Goal: Task Accomplishment & Management: Complete application form

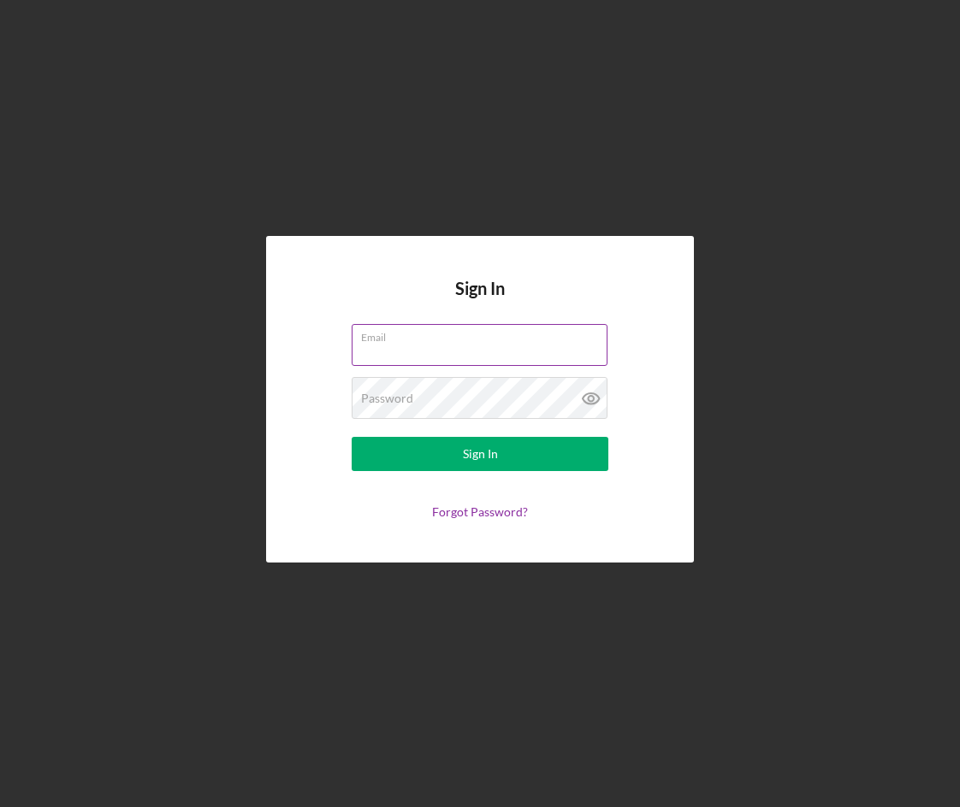
click at [402, 346] on input "Email" at bounding box center [479, 344] width 256 height 41
type input "[EMAIL_ADDRESS][DOMAIN_NAME]"
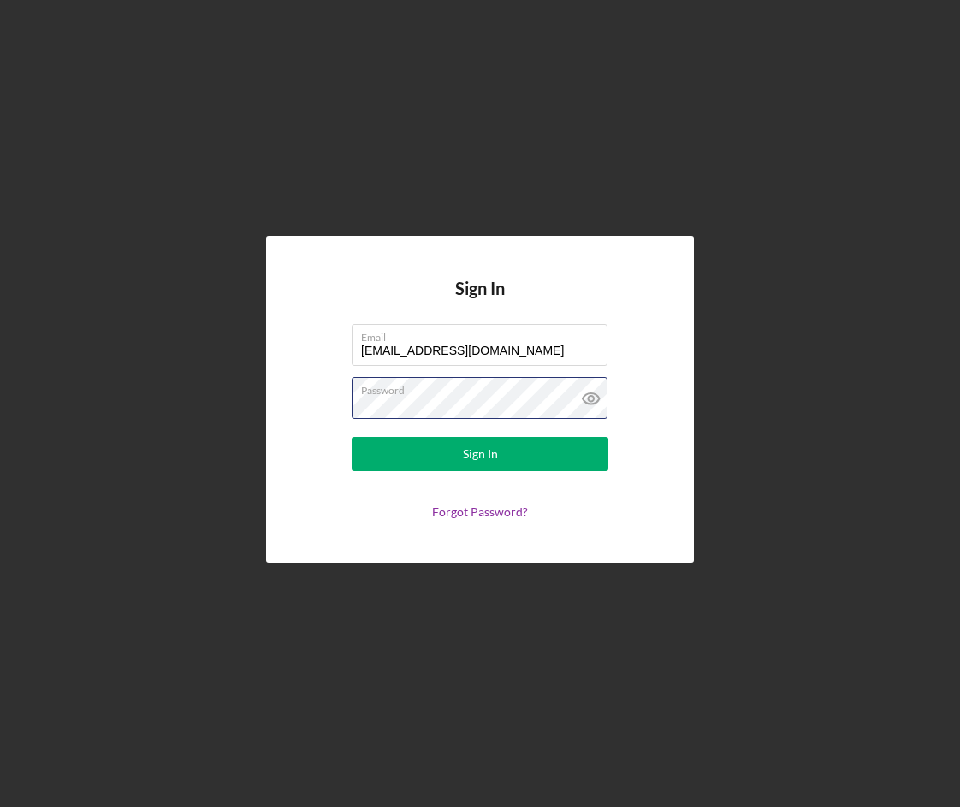
click at [351, 437] on button "Sign In" at bounding box center [479, 454] width 257 height 34
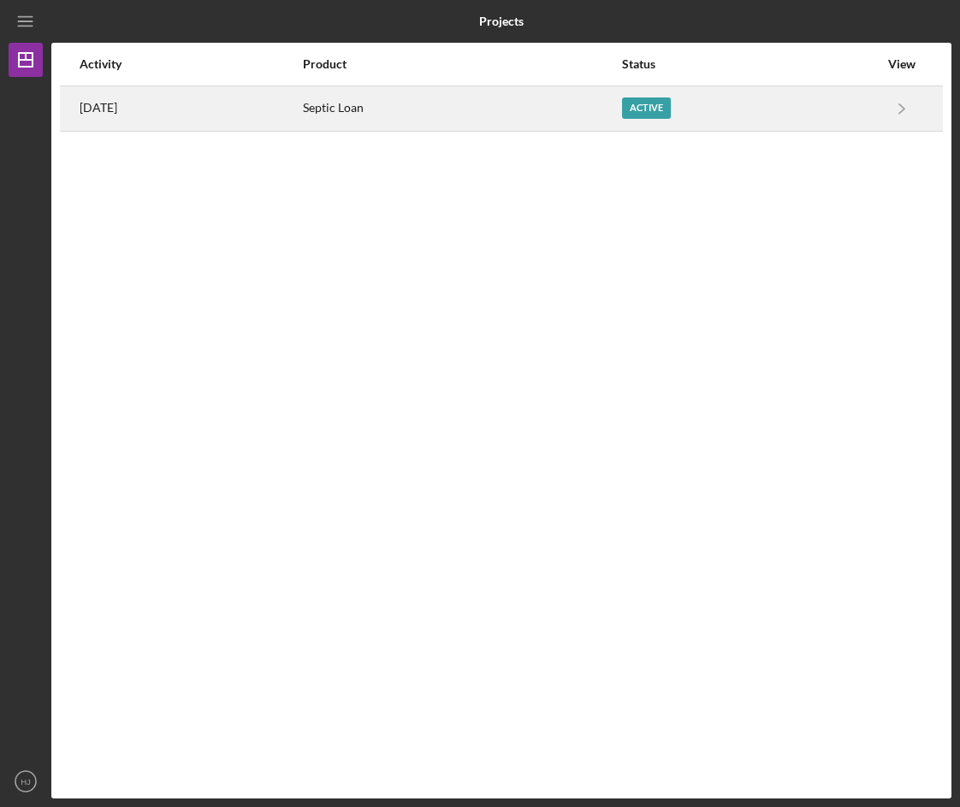
click at [659, 102] on div "Active" at bounding box center [646, 107] width 49 height 21
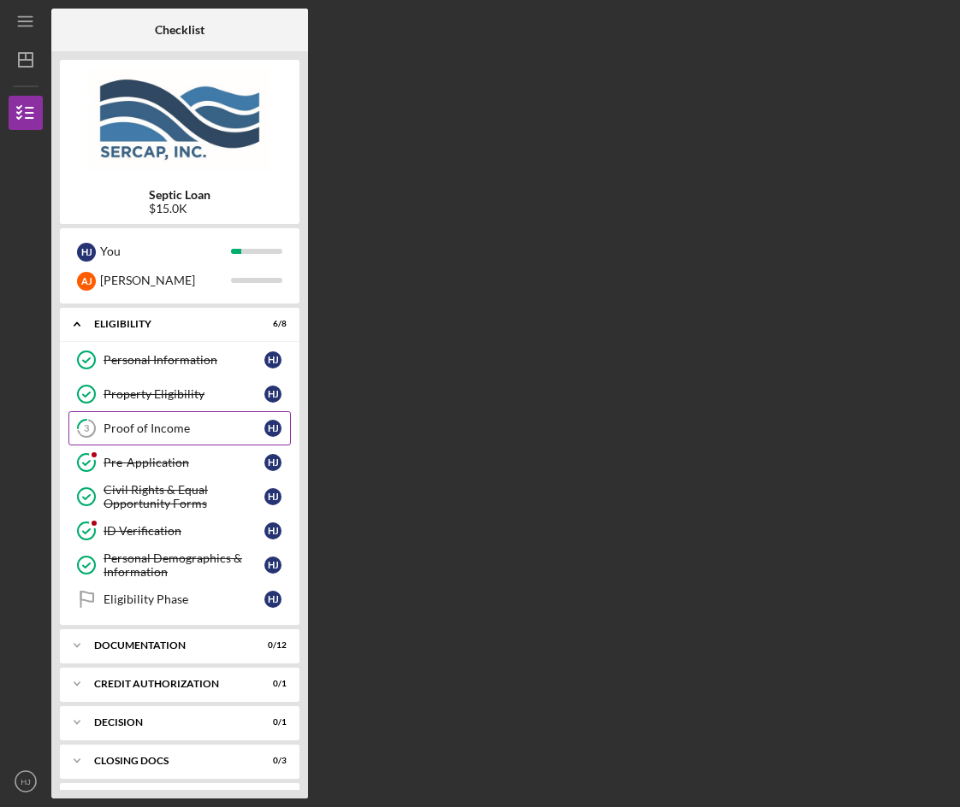
click at [158, 438] on link "3 Proof of Income H J" at bounding box center [179, 428] width 222 height 34
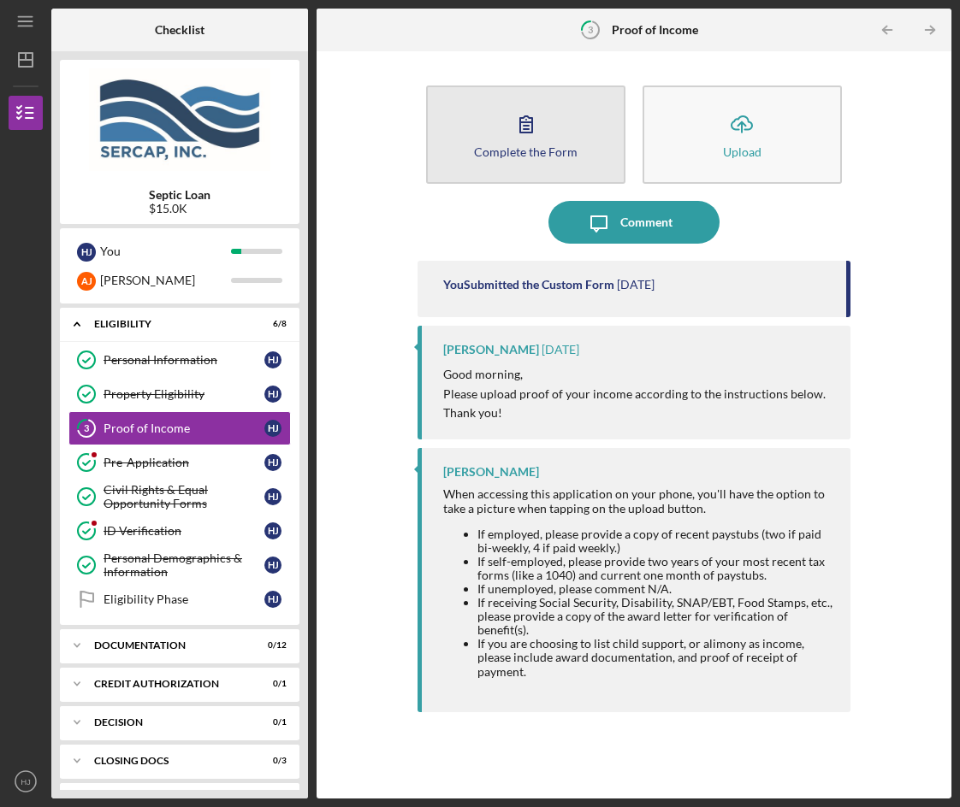
click at [550, 141] on button "Complete the Form Form" at bounding box center [525, 135] width 199 height 98
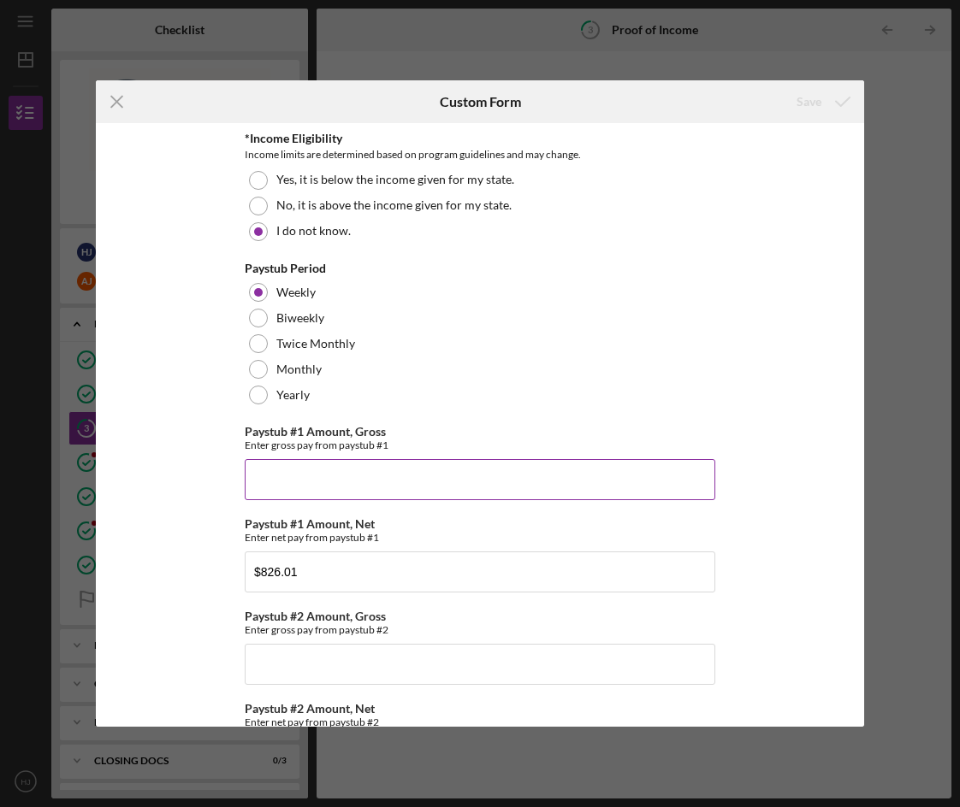
click at [410, 481] on input "Paystub #1 Amount, Gross" at bounding box center [480, 479] width 470 height 41
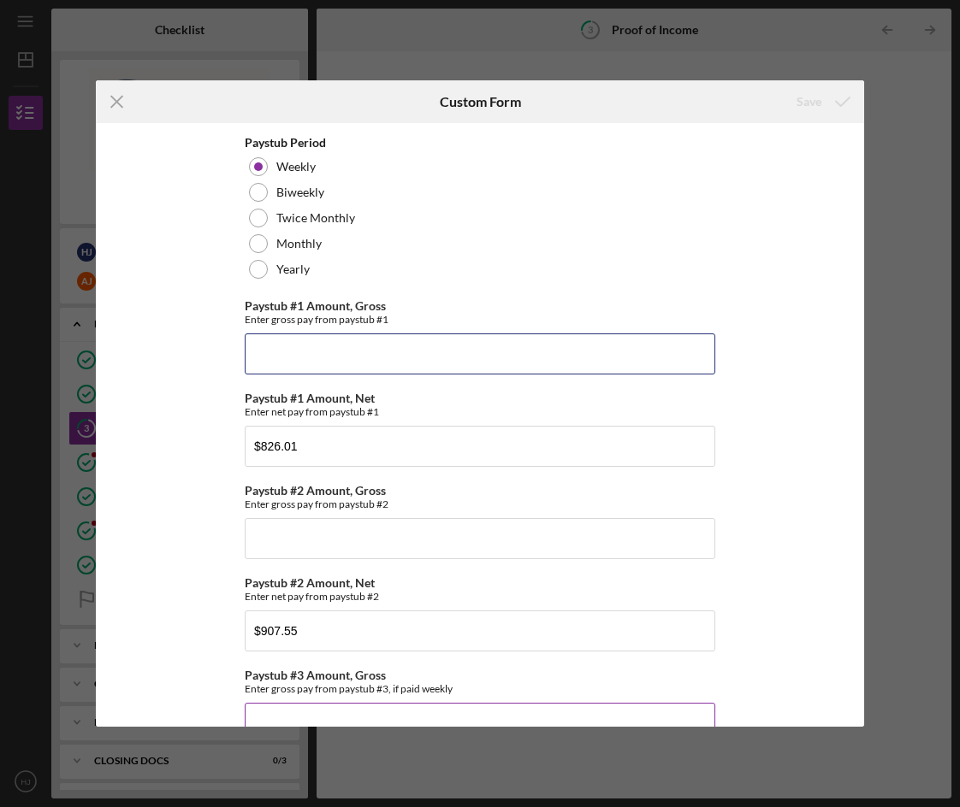
scroll to position [342, 0]
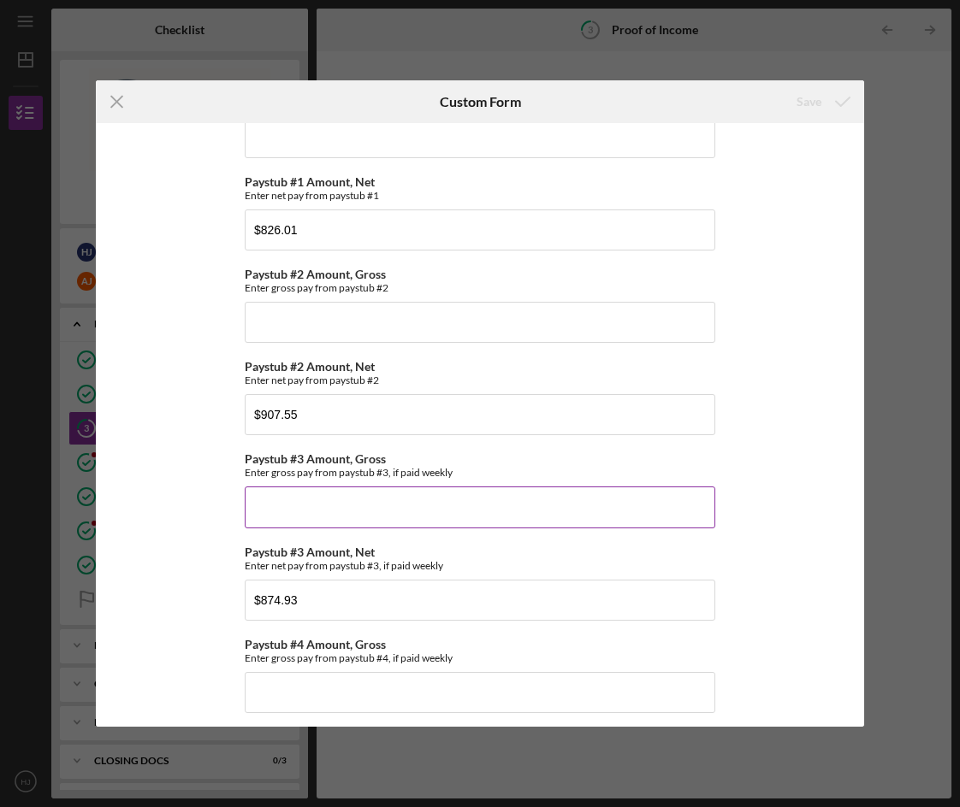
click at [399, 506] on input "Paystub #3 Amount, Gross" at bounding box center [480, 507] width 470 height 41
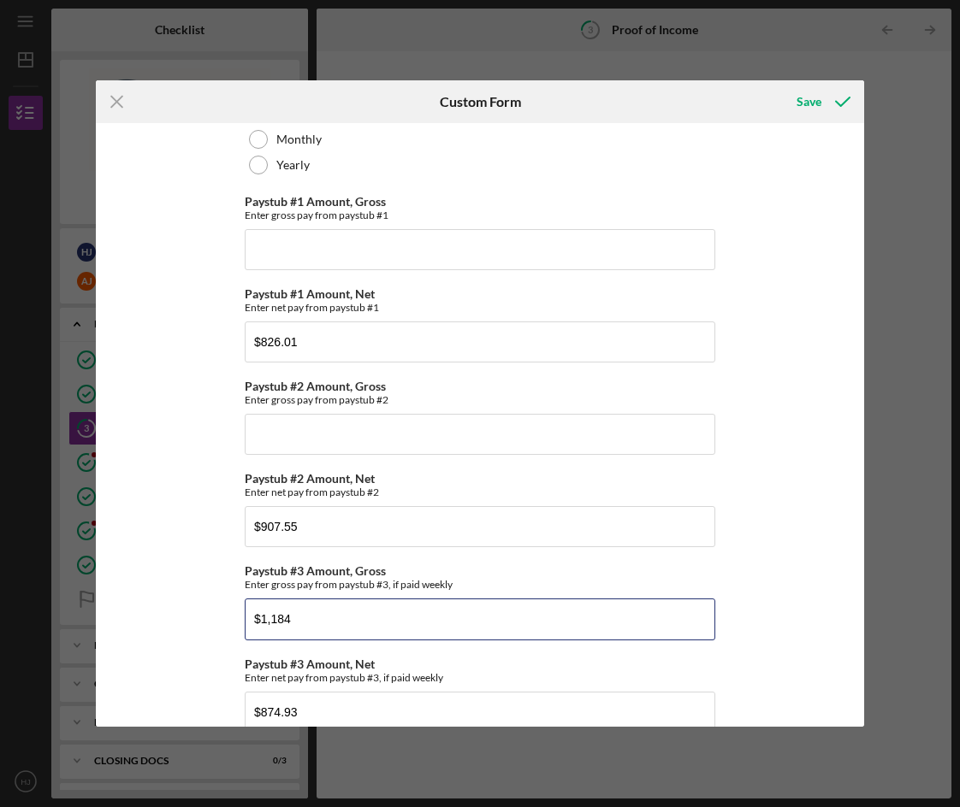
scroll to position [190, 0]
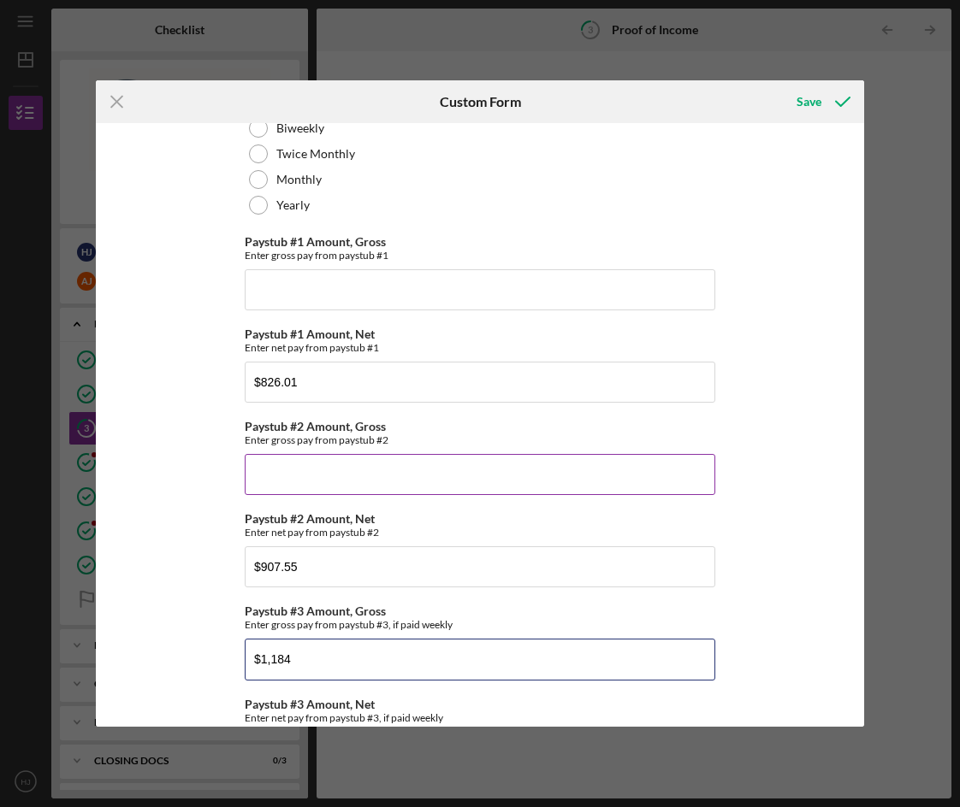
type input "$1,184"
click at [299, 472] on input "Paystub #2 Amount, Gross" at bounding box center [480, 474] width 470 height 41
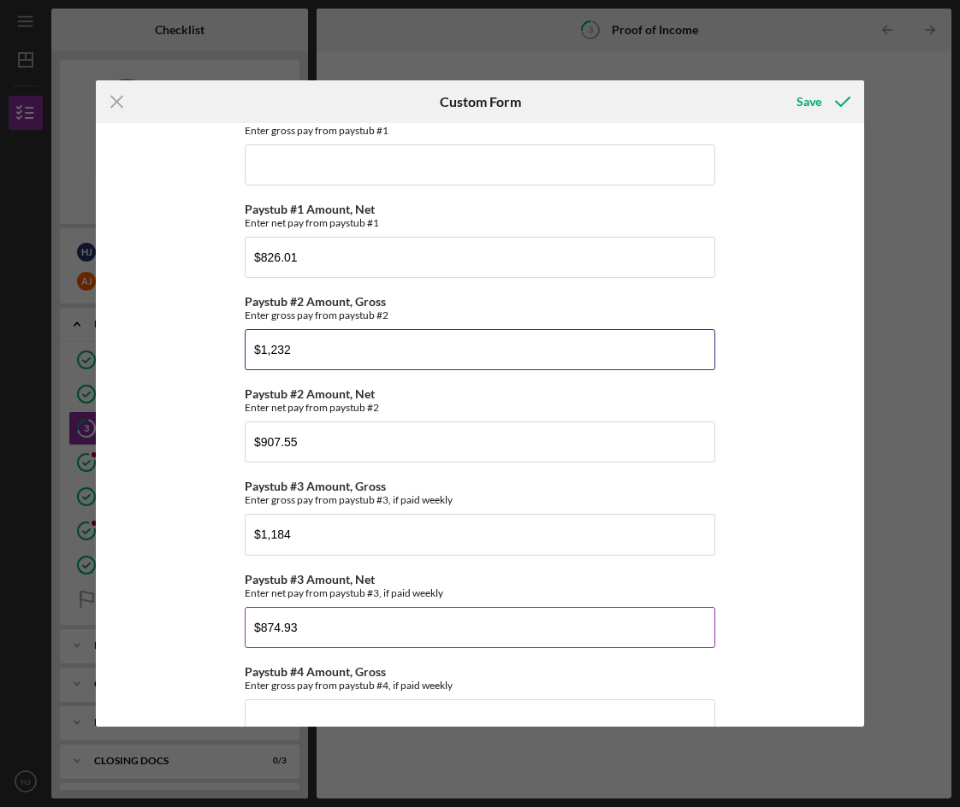
scroll to position [446, 0]
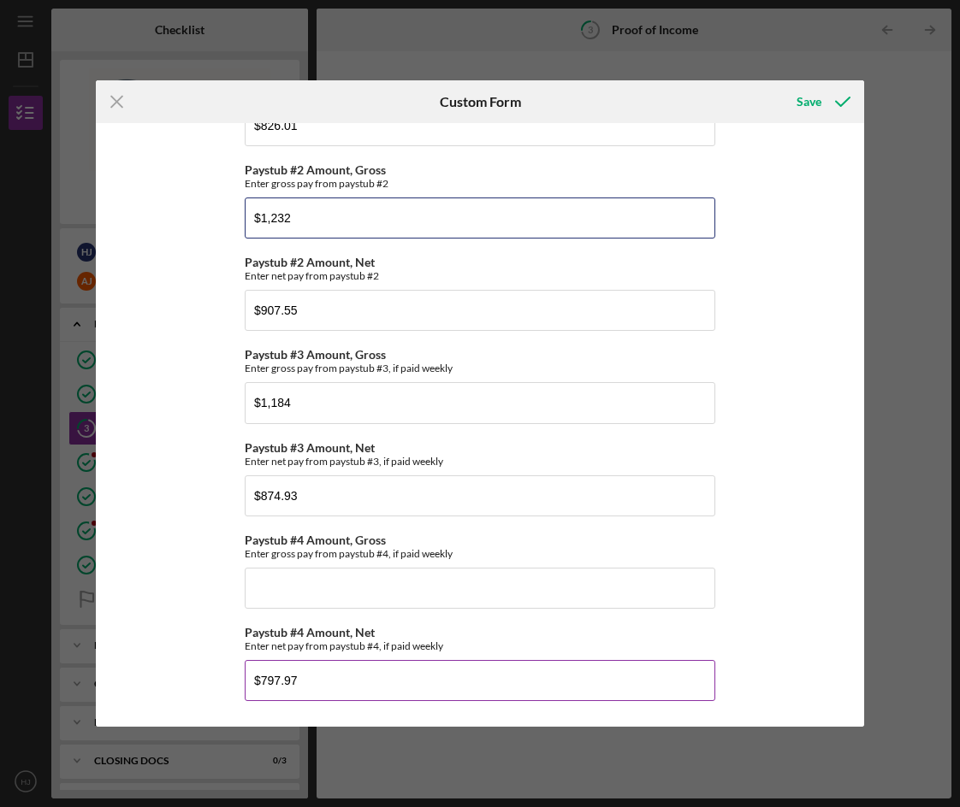
type input "$1,232"
drag, startPoint x: 325, startPoint y: 682, endPoint x: 226, endPoint y: 672, distance: 99.7
click at [228, 675] on div "*Income Eligibility Income limits are determined based on program guidelines an…" at bounding box center [480, 424] width 768 height 603
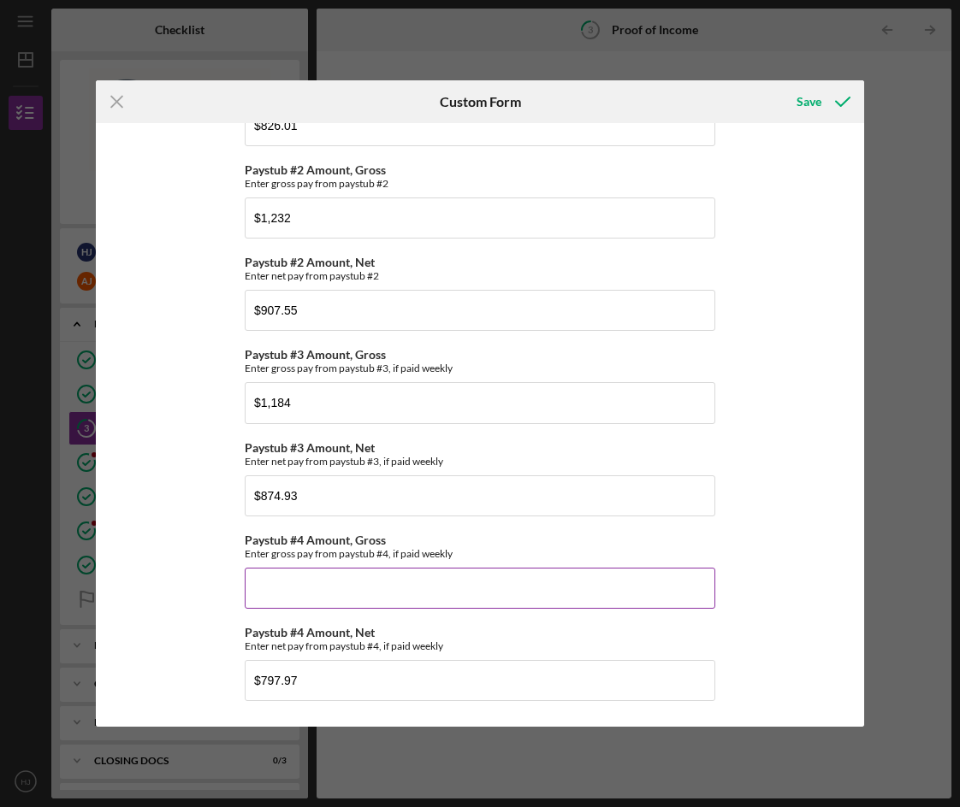
click at [305, 584] on input "Paystub #4 Amount, Gross" at bounding box center [480, 588] width 470 height 41
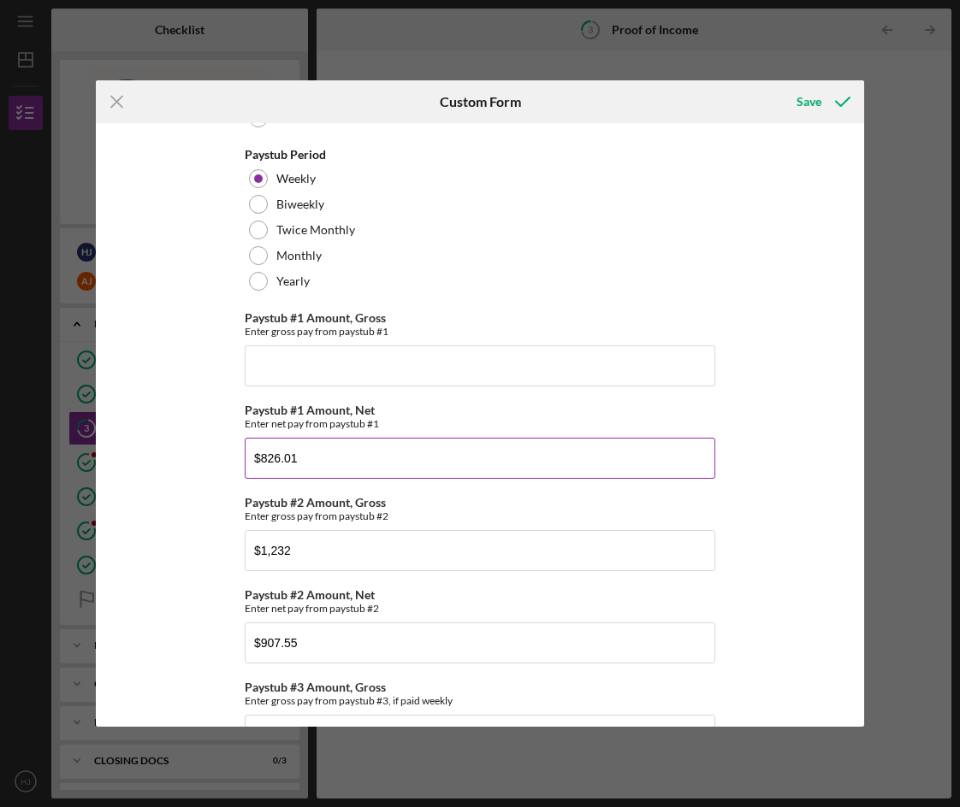
scroll to position [104, 0]
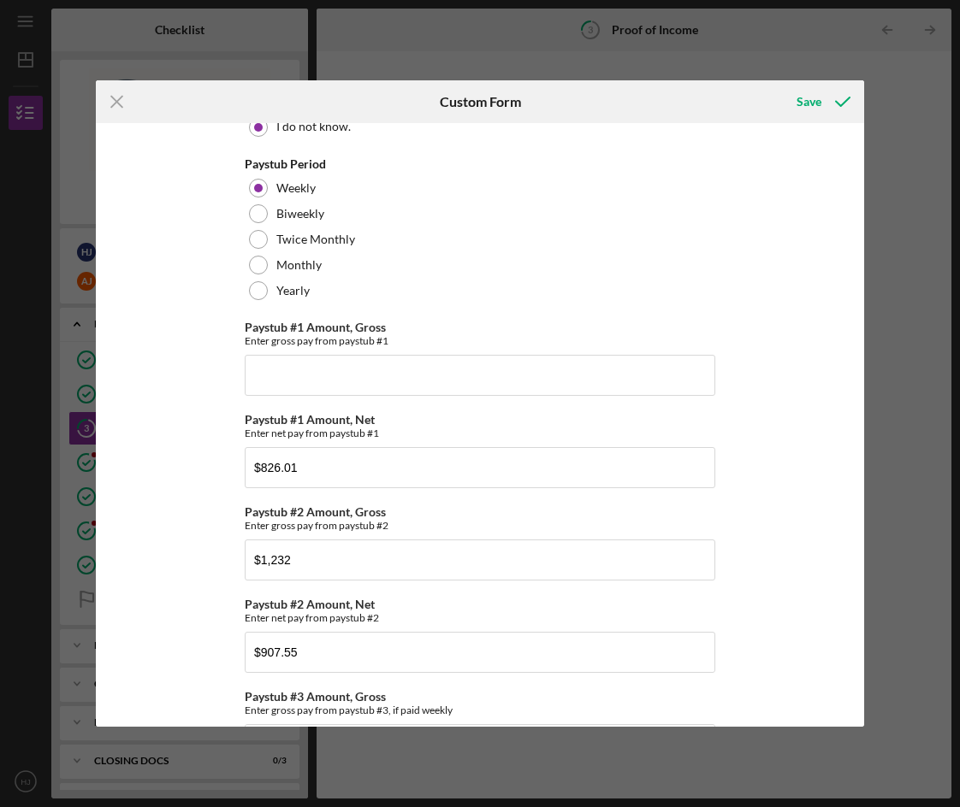
click at [301, 404] on div "*Income Eligibility Income limits are determined based on program guidelines an…" at bounding box center [480, 543] width 470 height 1033
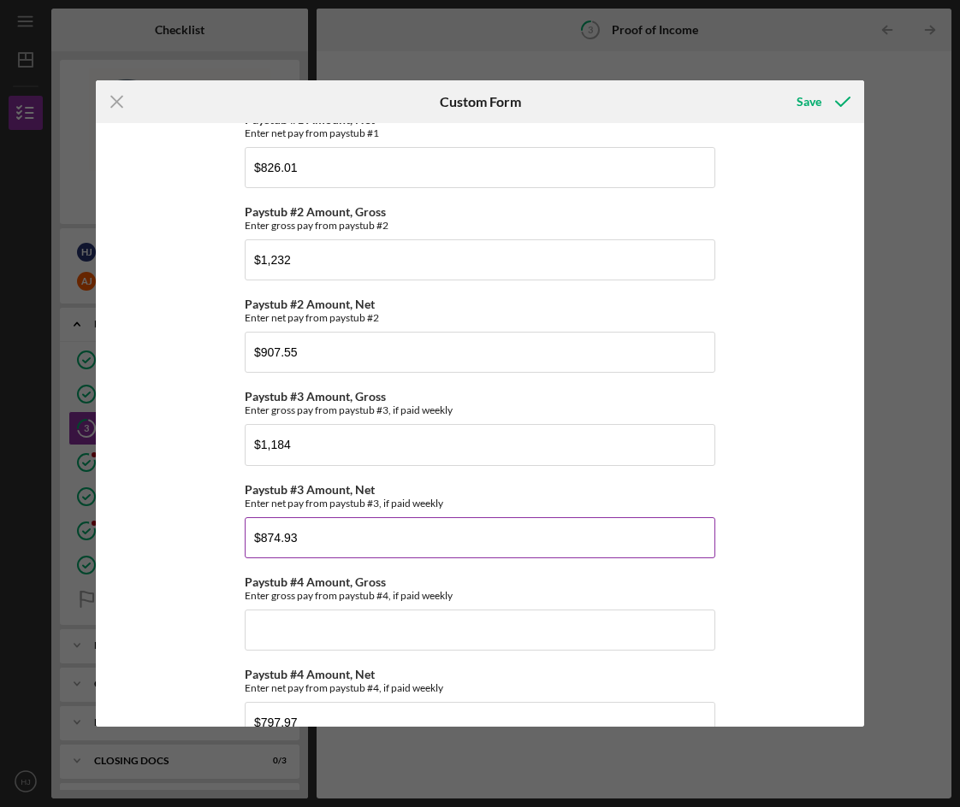
scroll to position [446, 0]
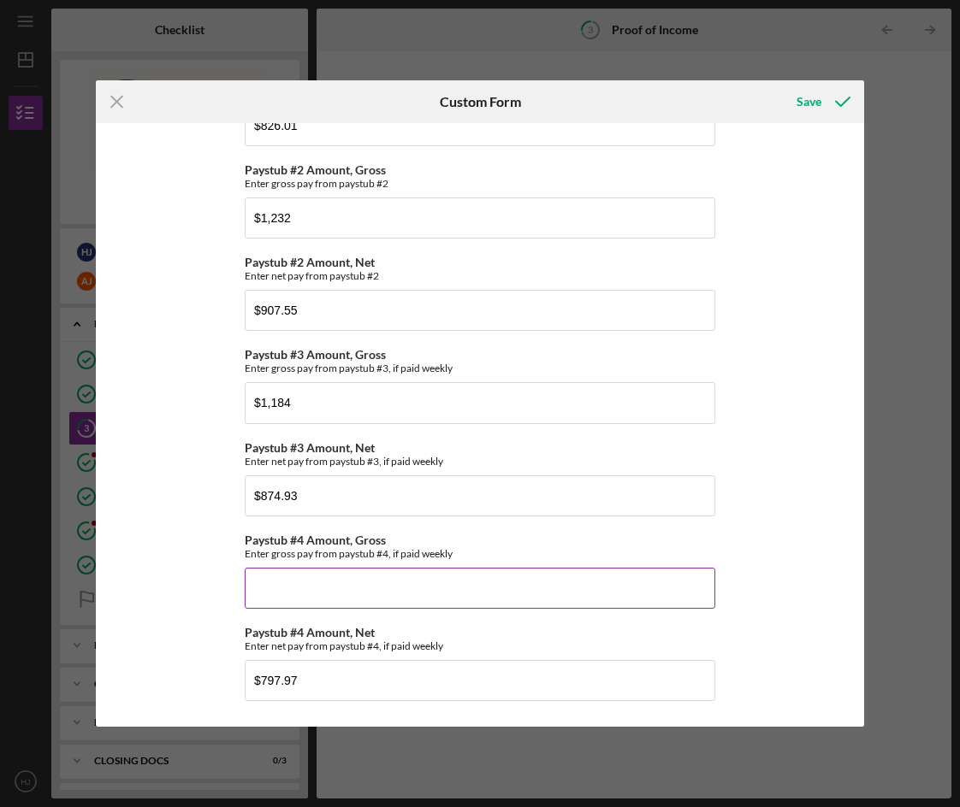
click at [338, 593] on input "Paystub #4 Amount, Gross" at bounding box center [480, 588] width 470 height 41
type input "$1,057"
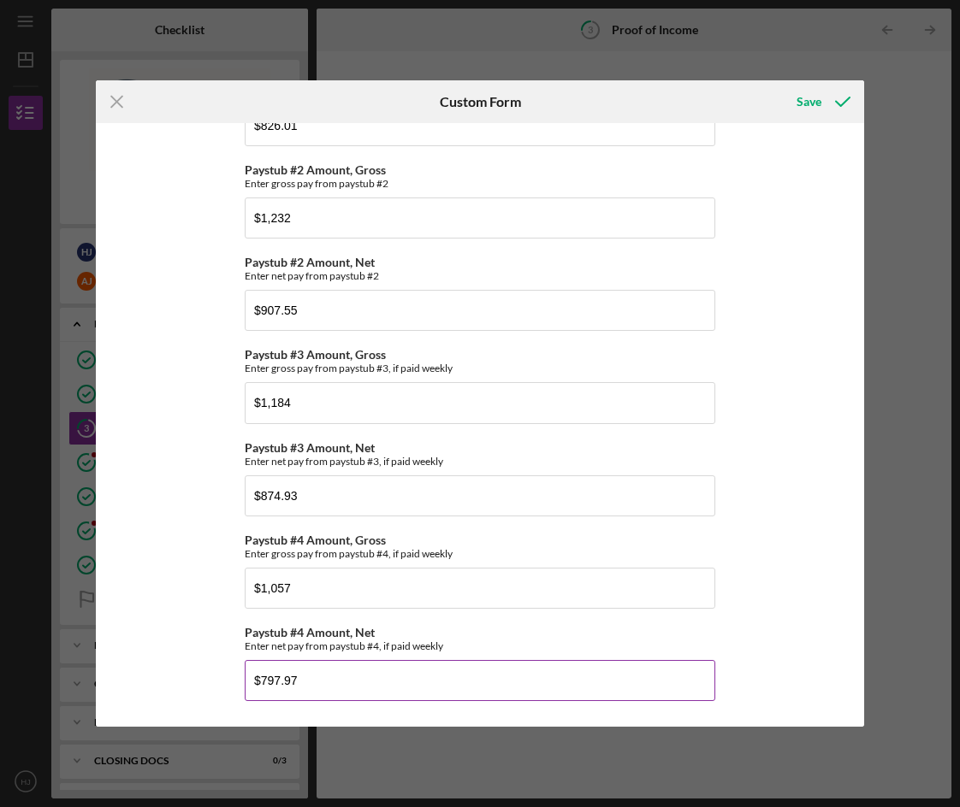
click at [665, 641] on div "Enter net pay from paystub #4, if paid weekly" at bounding box center [480, 646] width 470 height 13
click at [530, 676] on input "$797.97" at bounding box center [480, 680] width 470 height 41
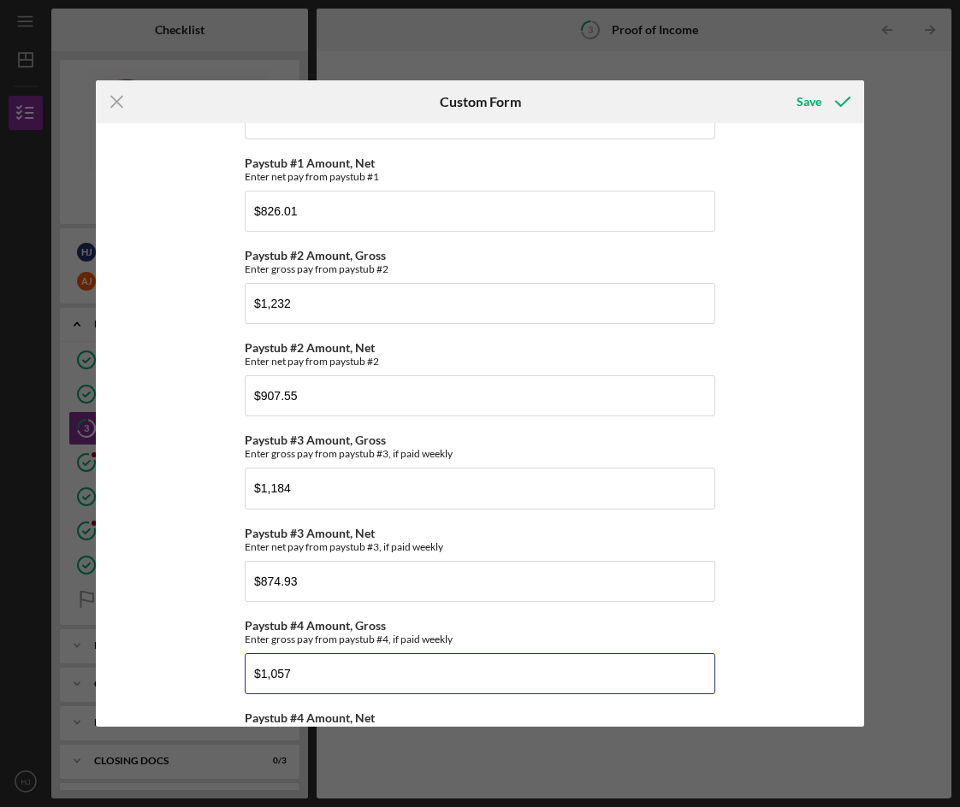
drag, startPoint x: 316, startPoint y: 678, endPoint x: 232, endPoint y: 676, distance: 83.8
click at [232, 676] on div "*Income Eligibility Income limits are determined based on program guidelines an…" at bounding box center [480, 424] width 768 height 603
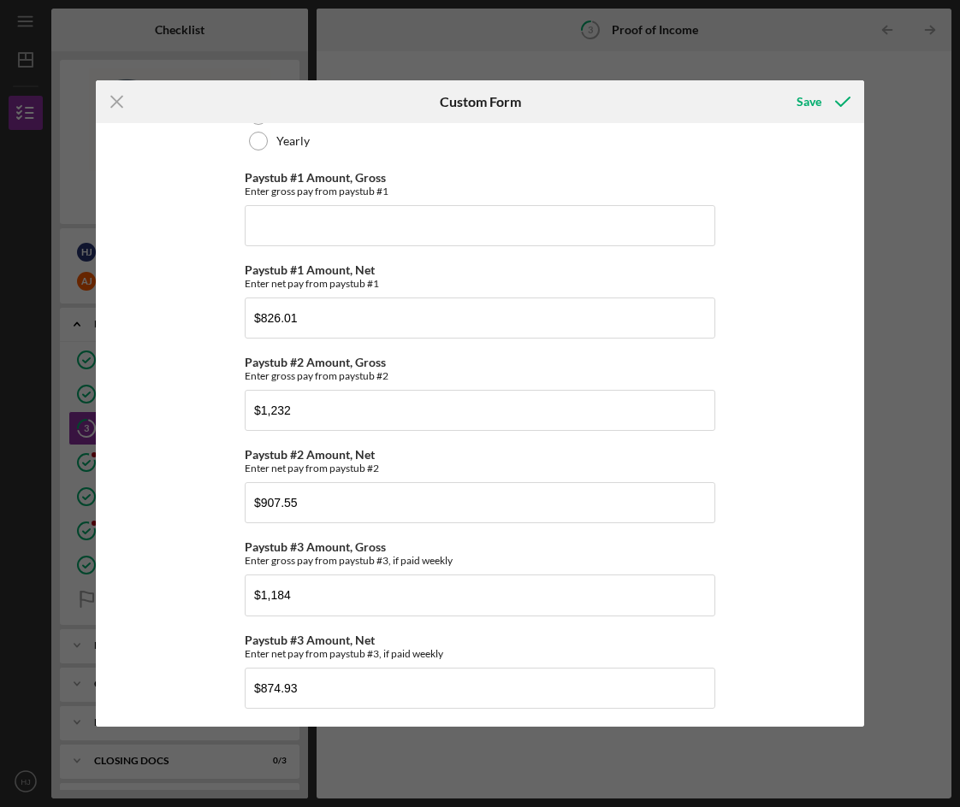
scroll to position [0, 0]
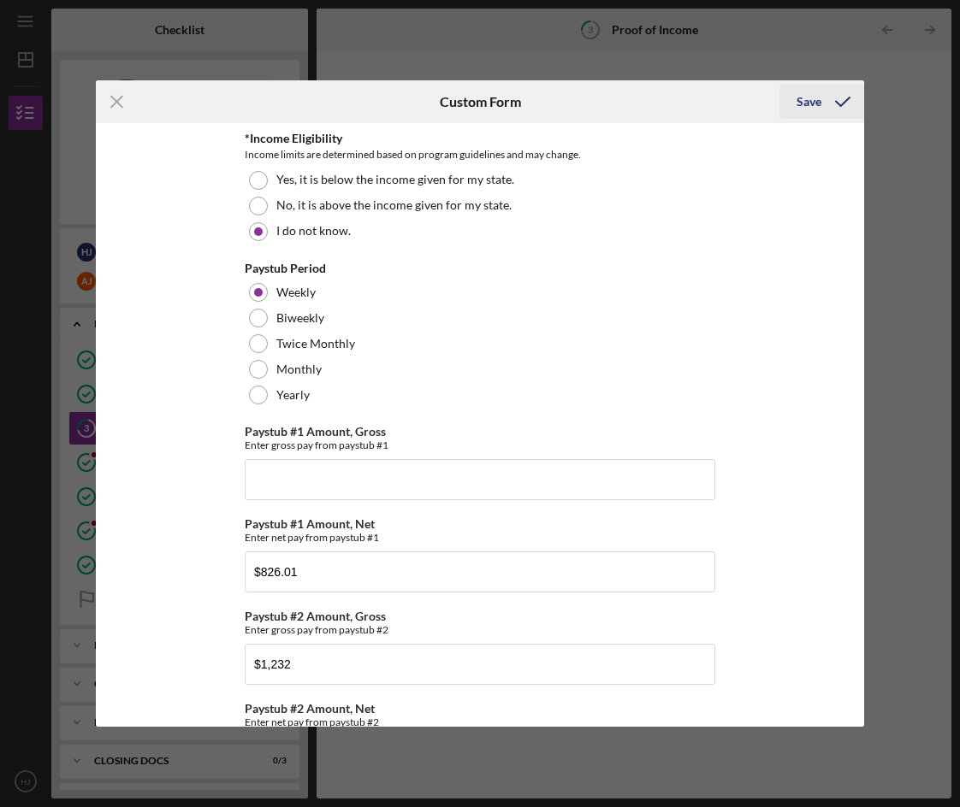
click at [809, 96] on div "Save" at bounding box center [808, 102] width 25 height 34
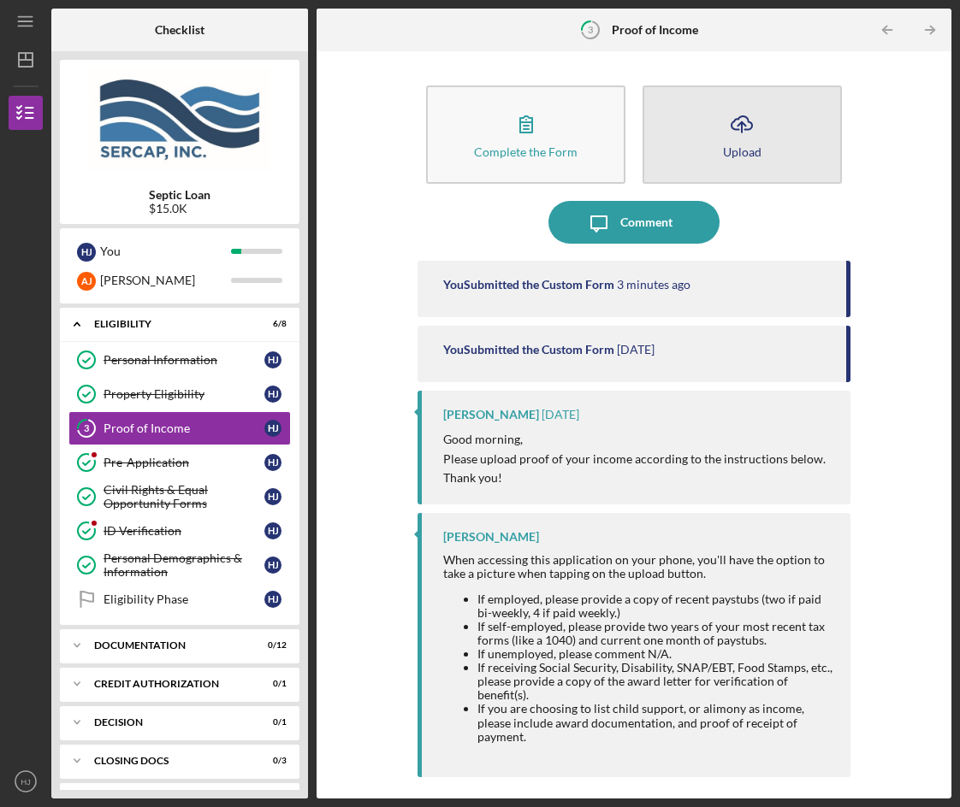
click at [724, 128] on icon "Icon/Upload" at bounding box center [741, 124] width 43 height 43
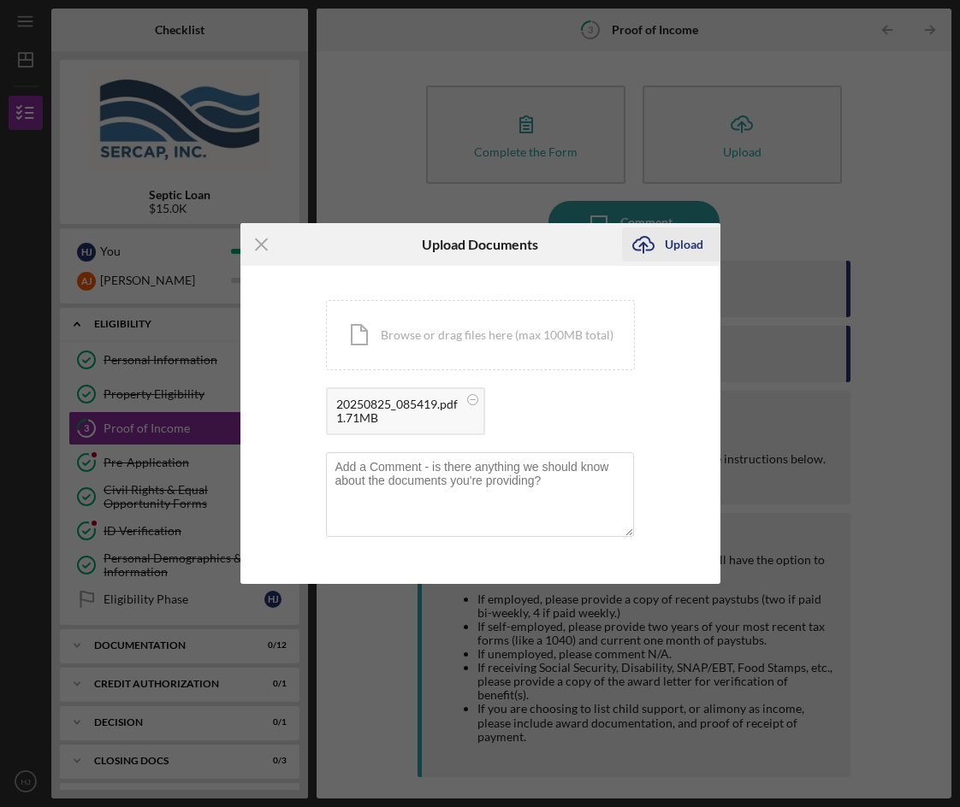
click at [682, 238] on div "Upload" at bounding box center [684, 244] width 38 height 34
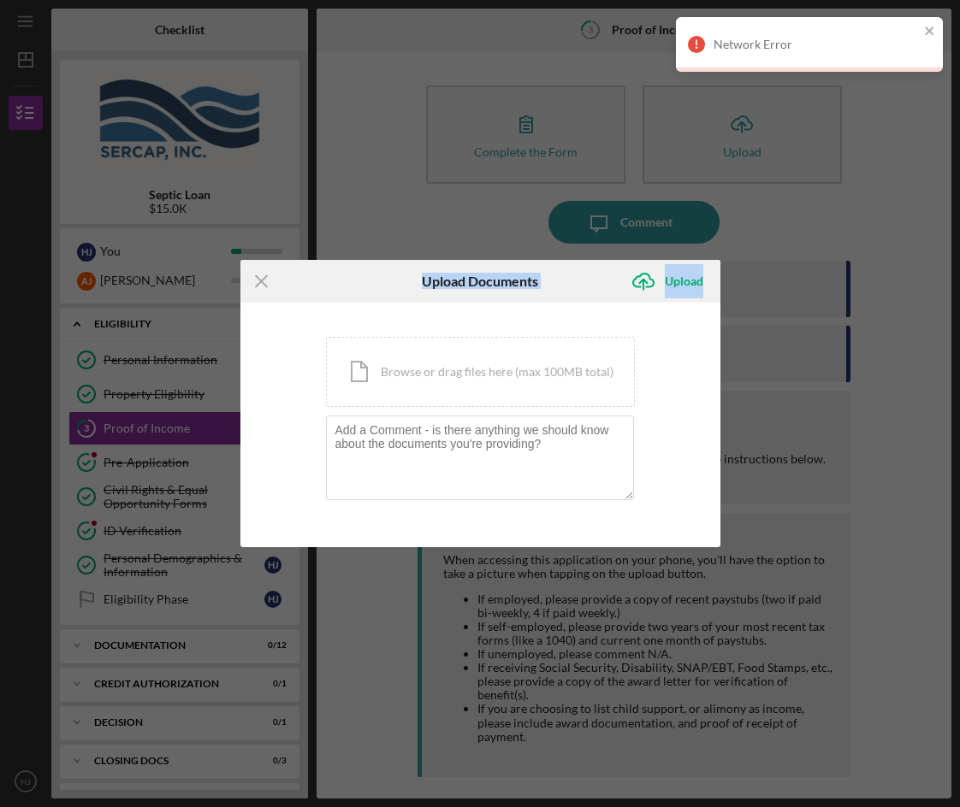
drag, startPoint x: 261, startPoint y: 285, endPoint x: 950, endPoint y: -4, distance: 747.5
click at [950, 0] on html "Icon/Menu 3 Proof of Income Checklist Septic Loan $15.0K H J You [PERSON_NAME] …" at bounding box center [480, 403] width 960 height 807
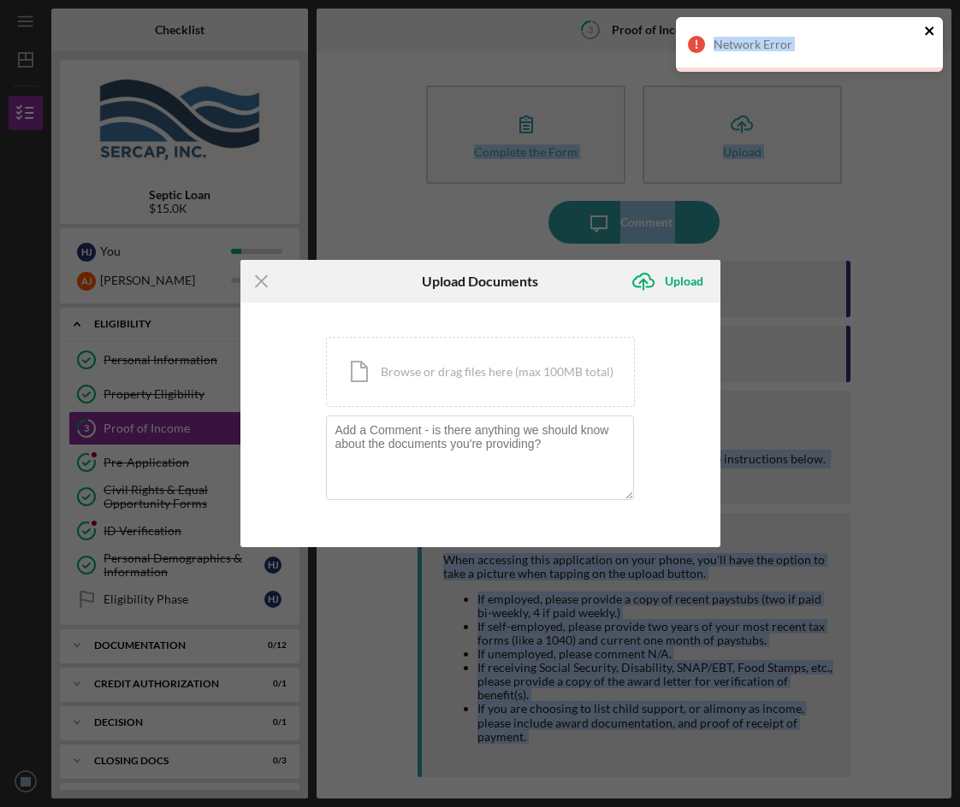
click at [928, 25] on icon "close" at bounding box center [930, 31] width 12 height 14
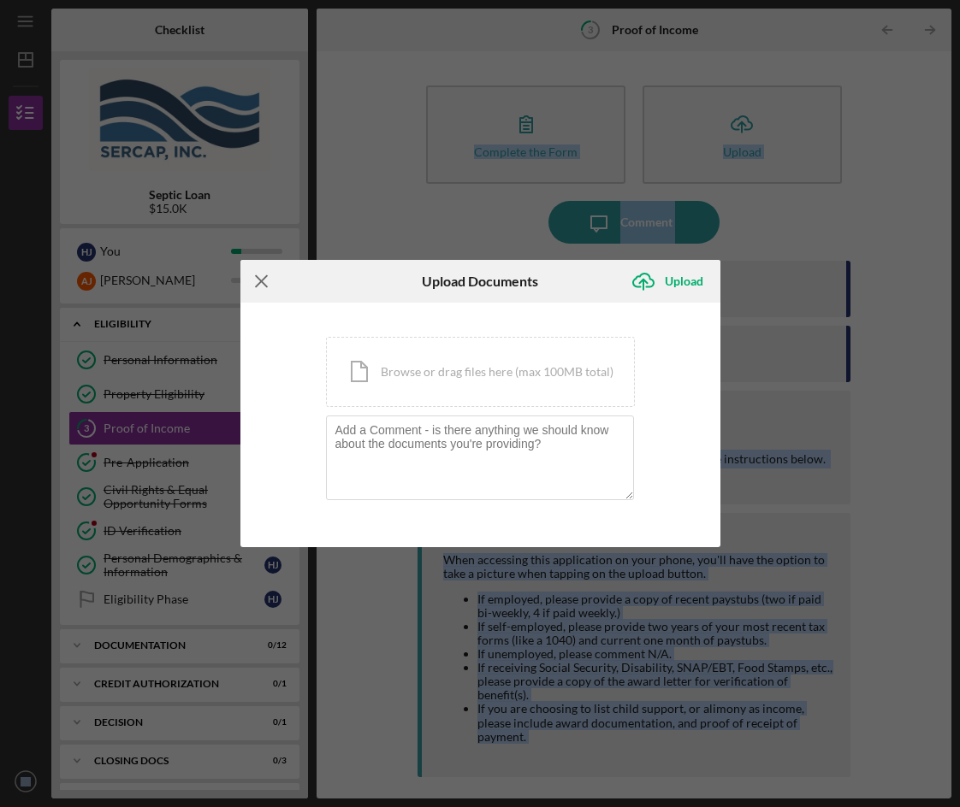
click at [263, 284] on line at bounding box center [261, 281] width 11 height 11
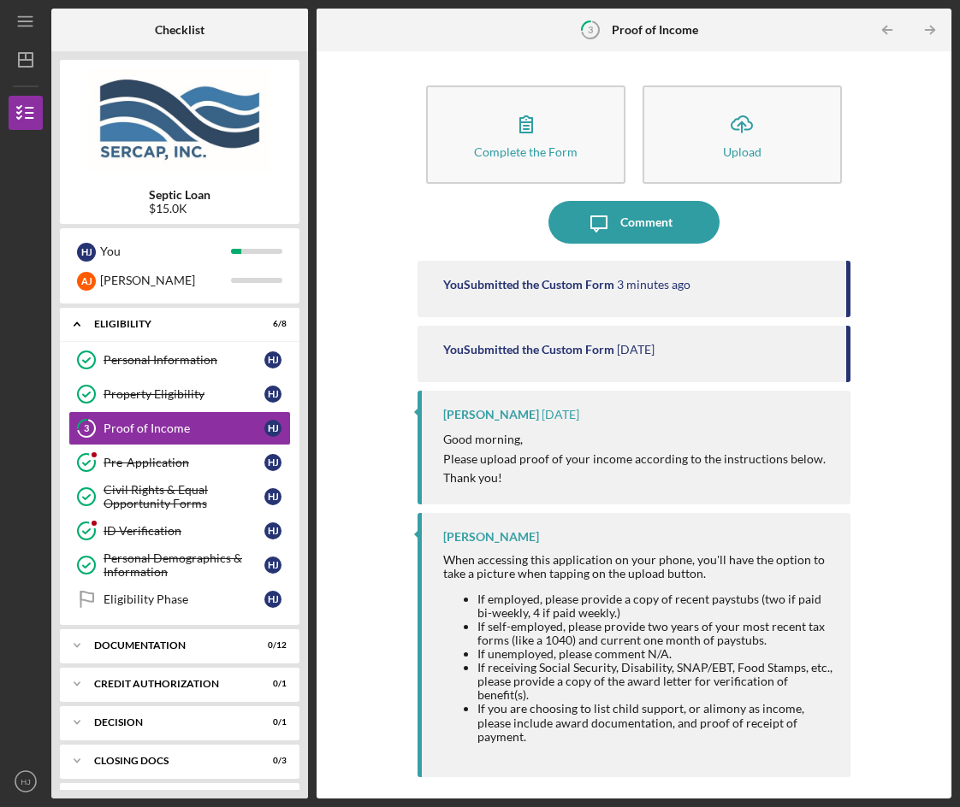
drag, startPoint x: 537, startPoint y: 134, endPoint x: 859, endPoint y: 232, distance: 336.0
click at [859, 232] on div "Complete the Form Form Icon/Upload Upload Icon/Message Comment You Submitted th…" at bounding box center [633, 425] width 617 height 730
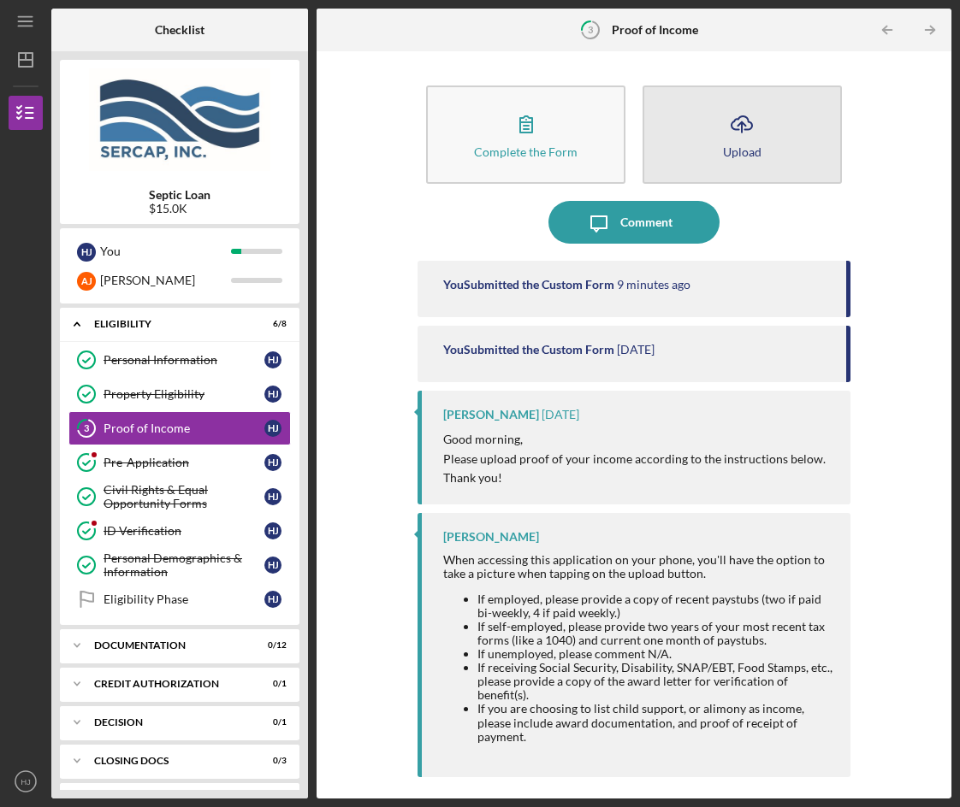
click at [718, 137] on button "Icon/Upload Upload" at bounding box center [741, 135] width 199 height 98
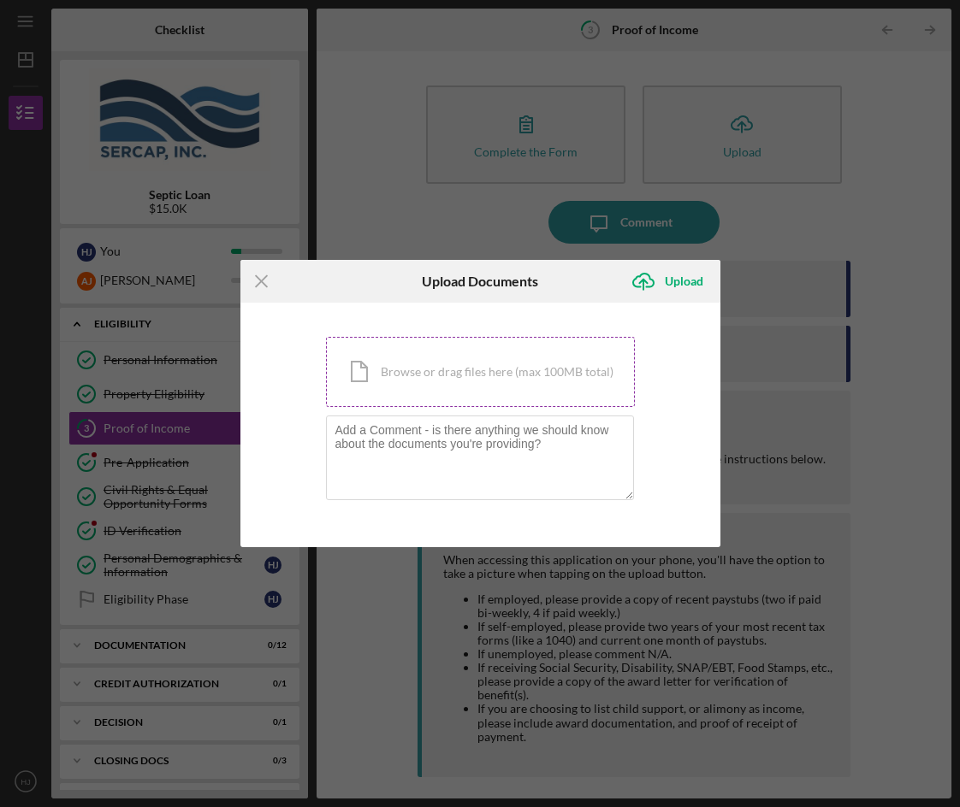
click at [491, 373] on div "Icon/Document Browse or drag files here (max 100MB total) Tap to choose files o…" at bounding box center [480, 372] width 309 height 70
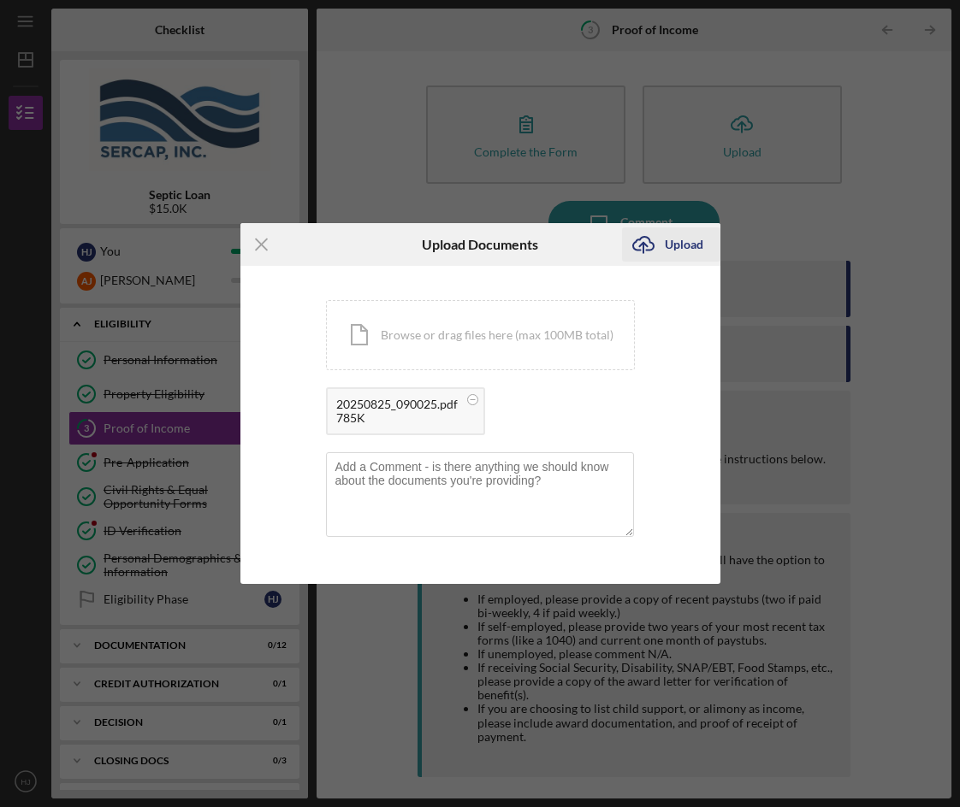
click at [676, 248] on div "Upload" at bounding box center [684, 244] width 38 height 34
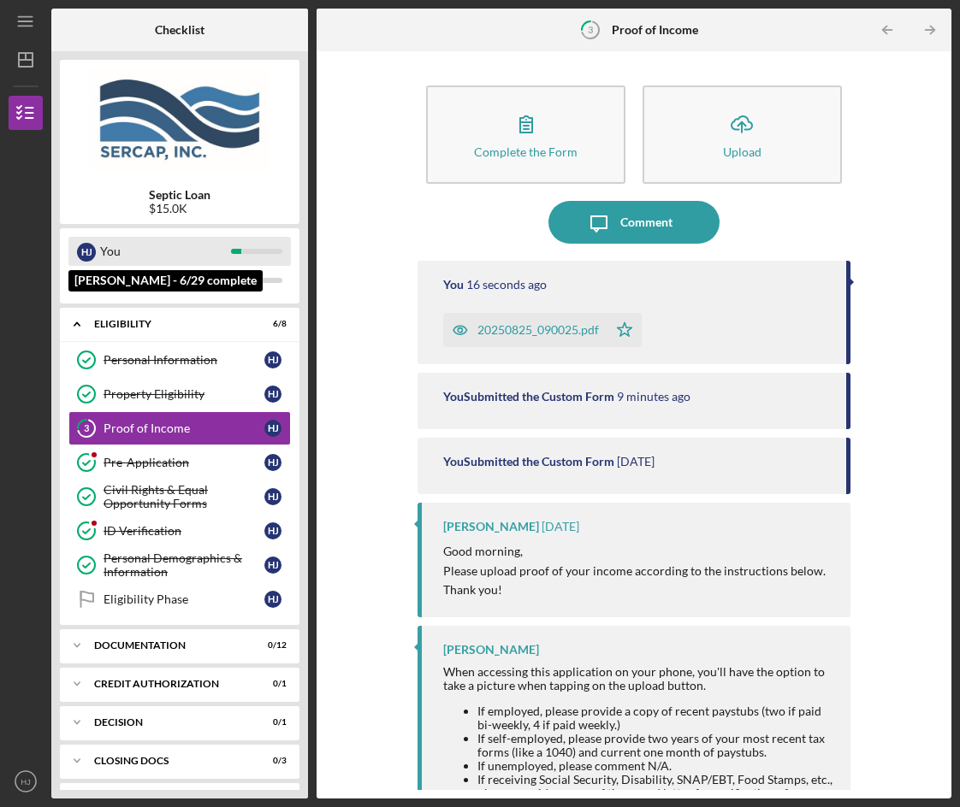
click at [109, 251] on div "You" at bounding box center [165, 251] width 131 height 29
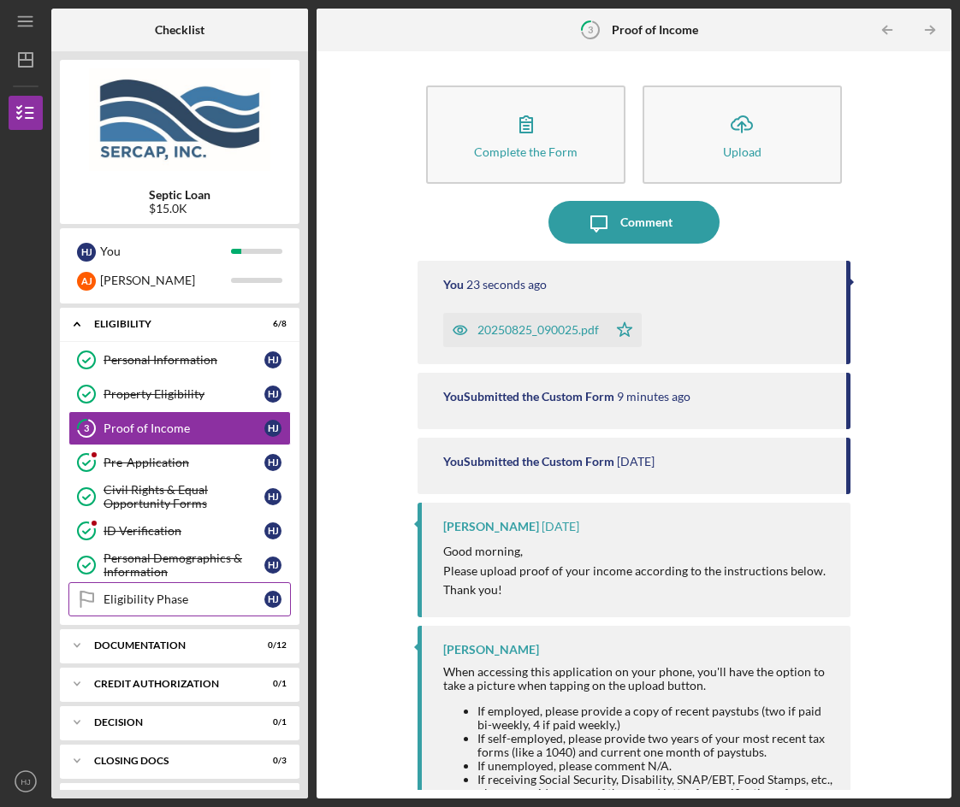
drag, startPoint x: 122, startPoint y: 648, endPoint x: 135, endPoint y: 611, distance: 39.8
click at [135, 611] on div "Icon/Expander Eligibility 6 / 8 Personal Information Personal Information H J P…" at bounding box center [179, 549] width 239 height 482
click at [133, 608] on link "Eligibility Phase Eligibility Phase H J" at bounding box center [179, 599] width 222 height 34
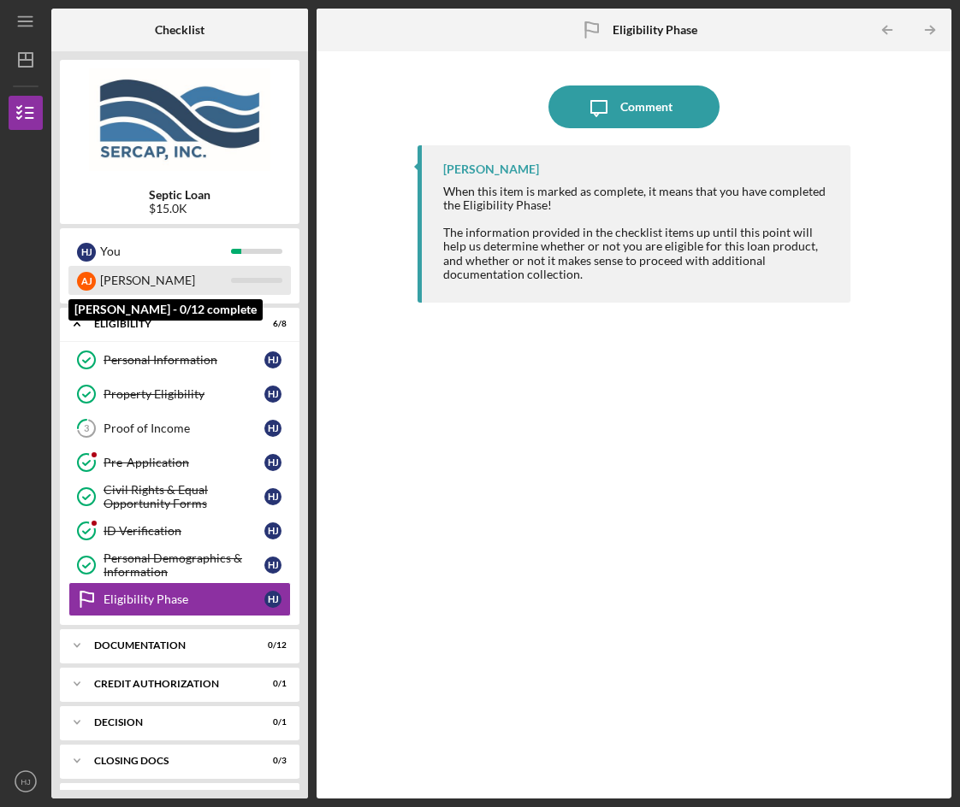
click at [77, 283] on div "[PERSON_NAME]" at bounding box center [179, 280] width 222 height 29
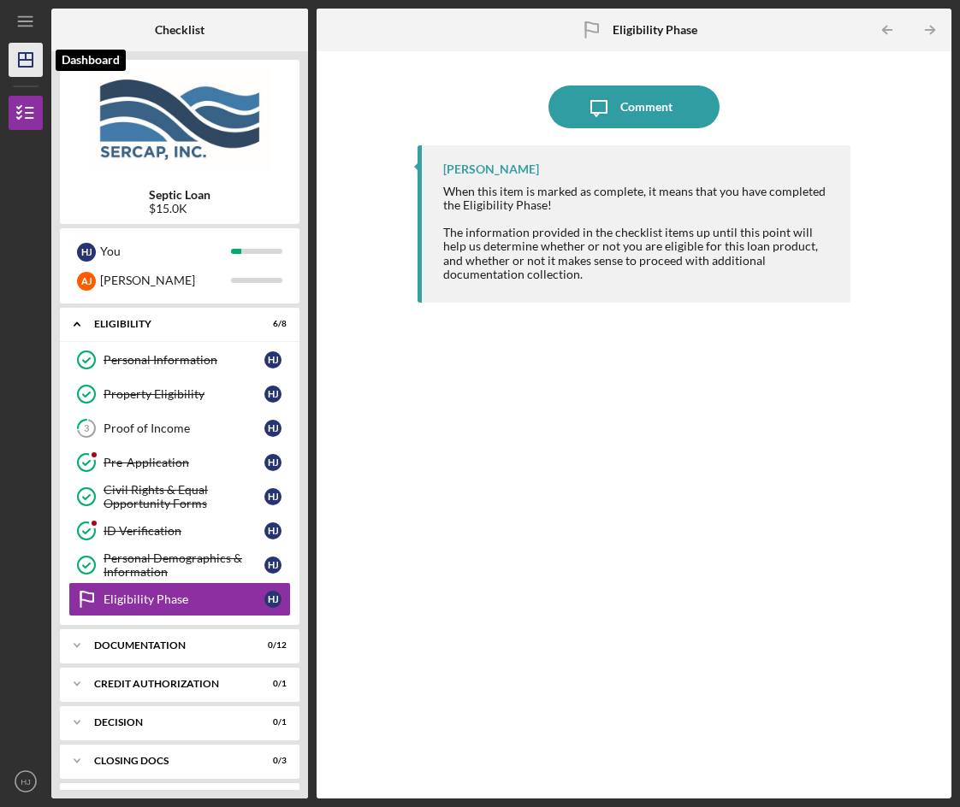
click at [32, 63] on polygon "button" at bounding box center [26, 60] width 14 height 14
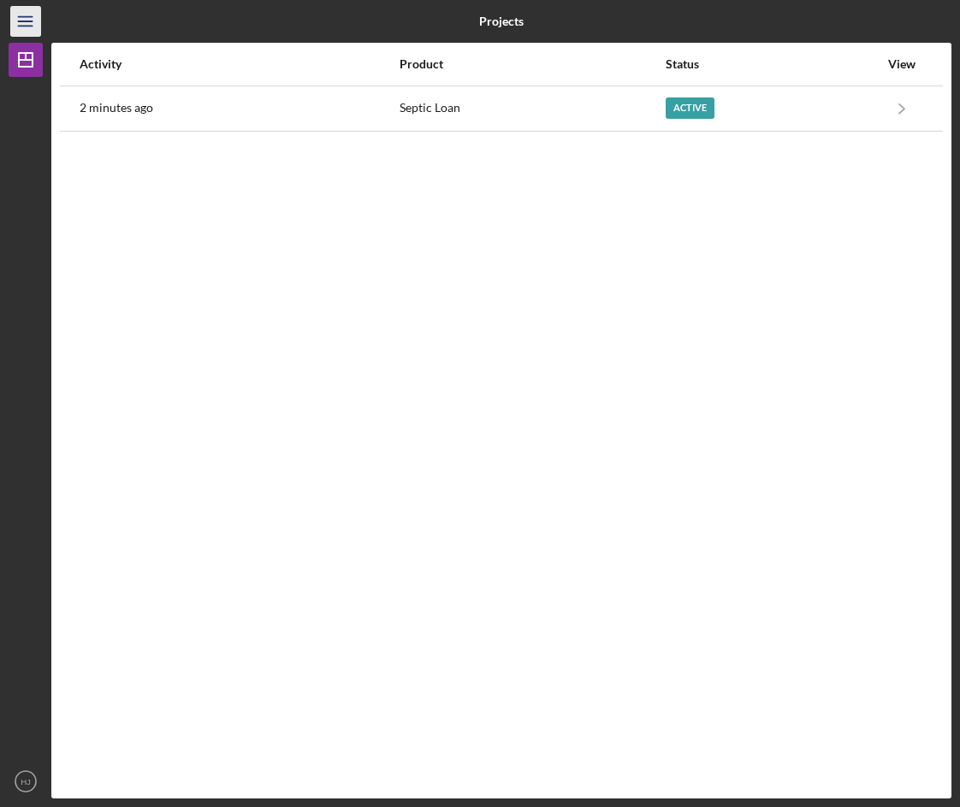
click at [30, 21] on line "button" at bounding box center [25, 21] width 14 height 0
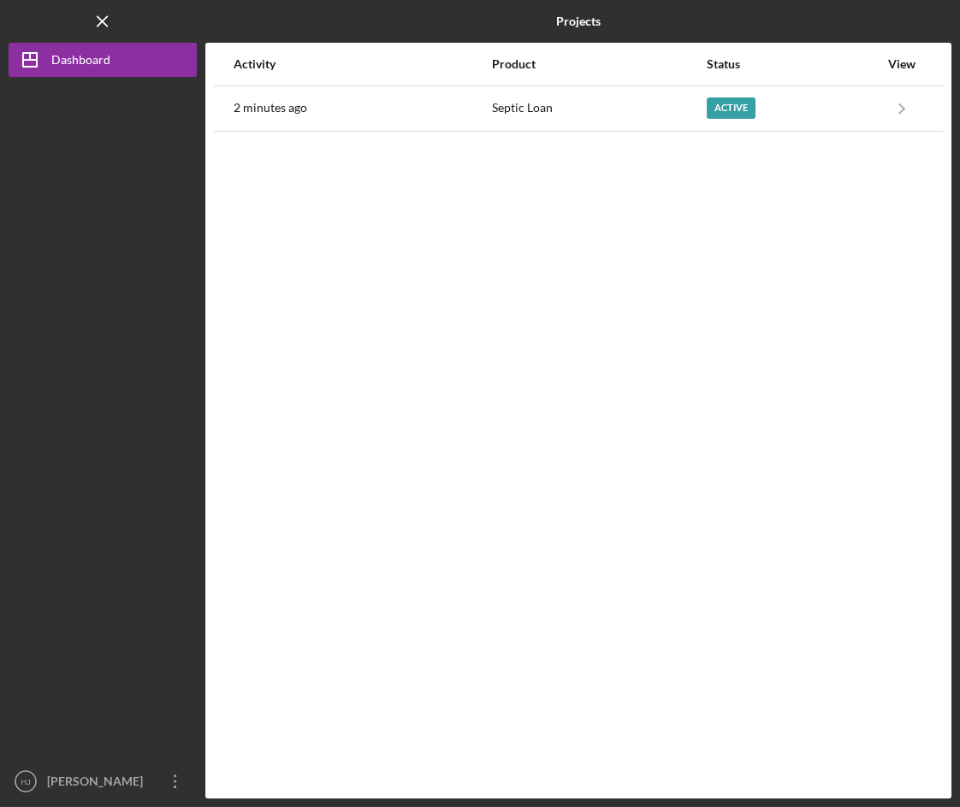
click at [101, 149] on div at bounding box center [103, 421] width 188 height 688
click at [758, 15] on div at bounding box center [826, 21] width 249 height 43
click at [88, 57] on div "Dashboard" at bounding box center [80, 62] width 59 height 38
click at [30, 59] on g "button" at bounding box center [30, 60] width 14 height 14
